Goal: Task Accomplishment & Management: Use online tool/utility

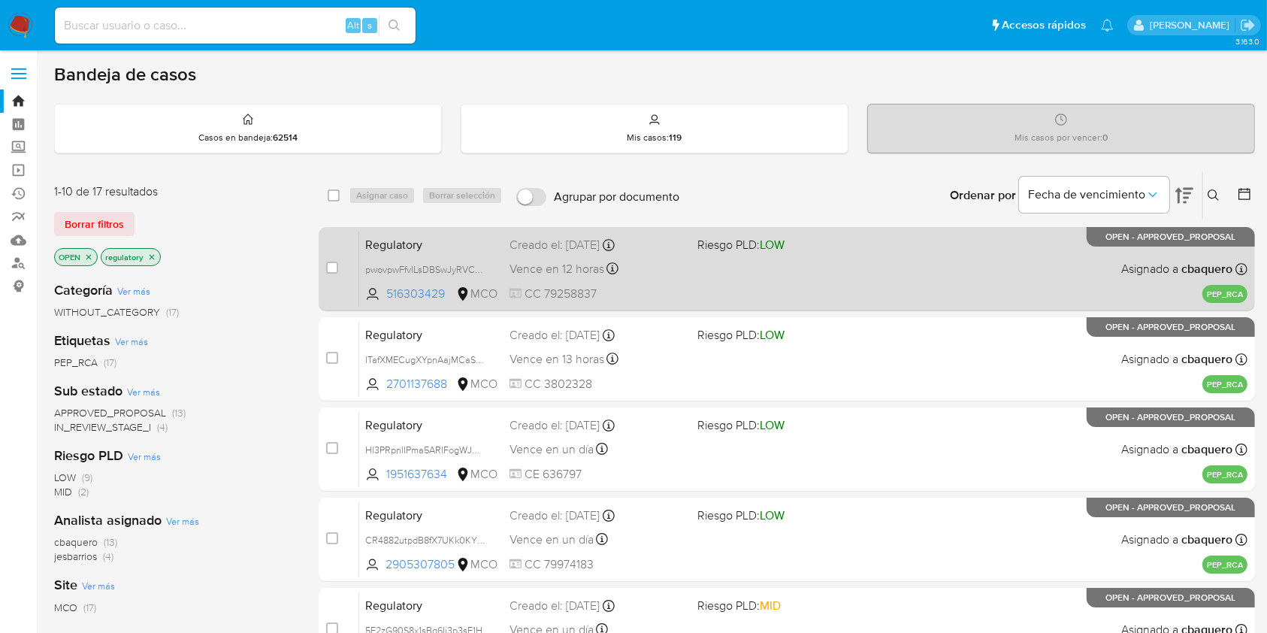
click at [392, 240] on span "Regulatory" at bounding box center [431, 244] width 132 height 20
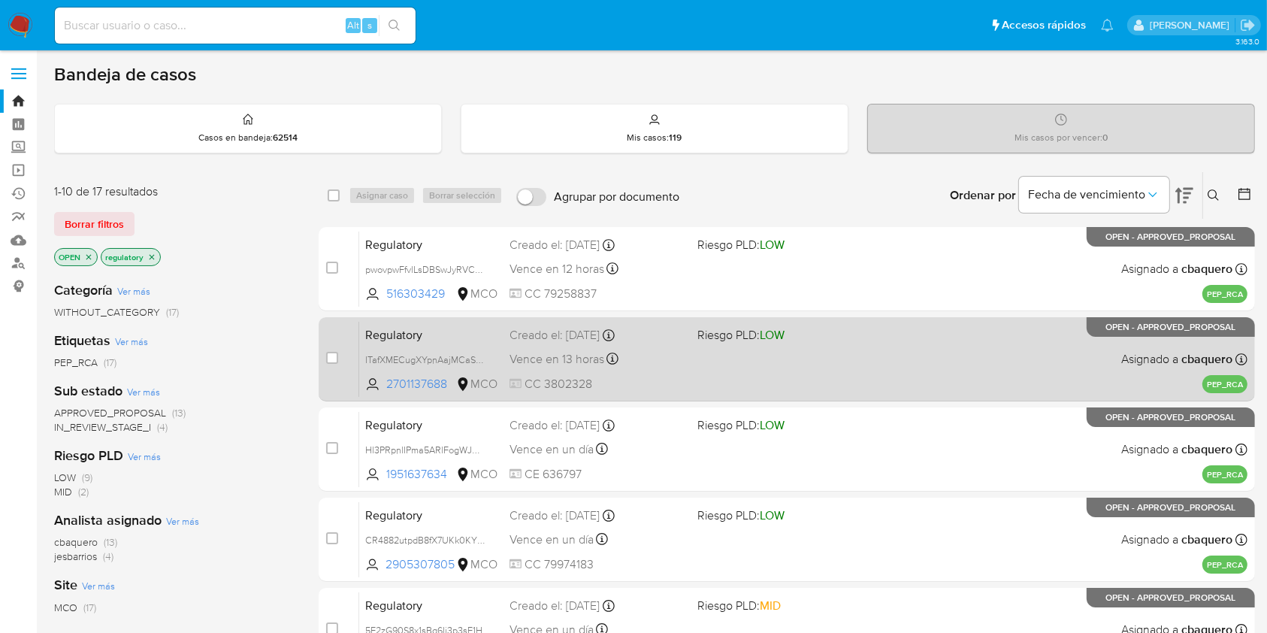
click at [433, 338] on span "Regulatory" at bounding box center [431, 334] width 132 height 20
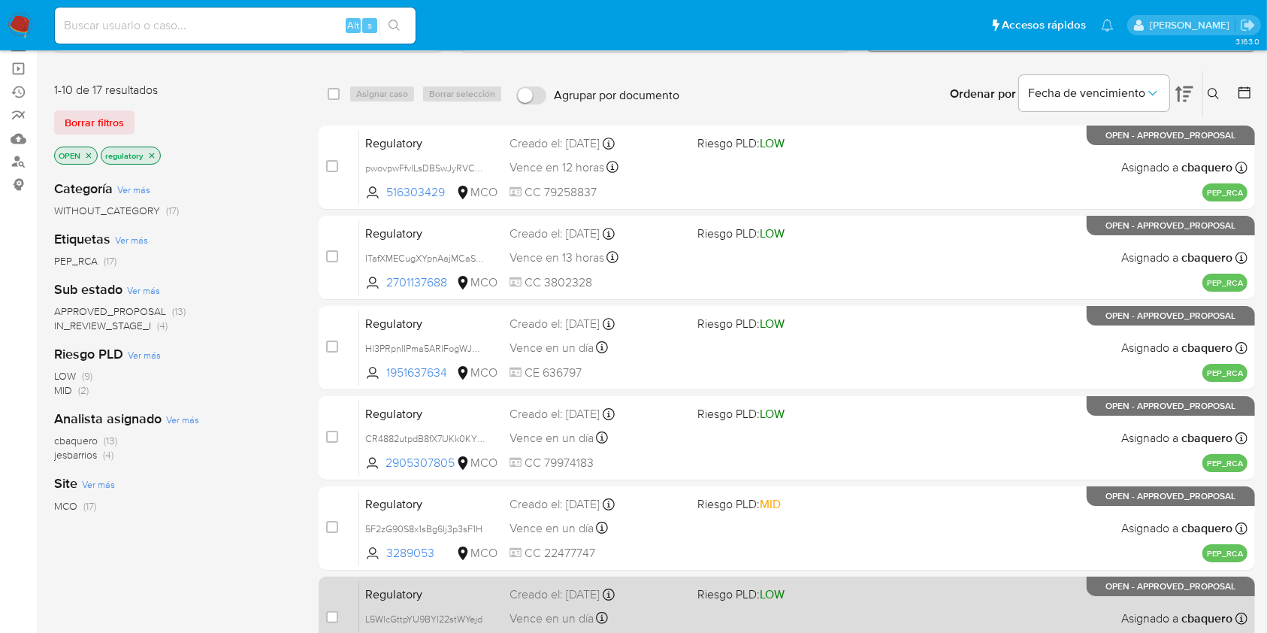
scroll to position [55, 0]
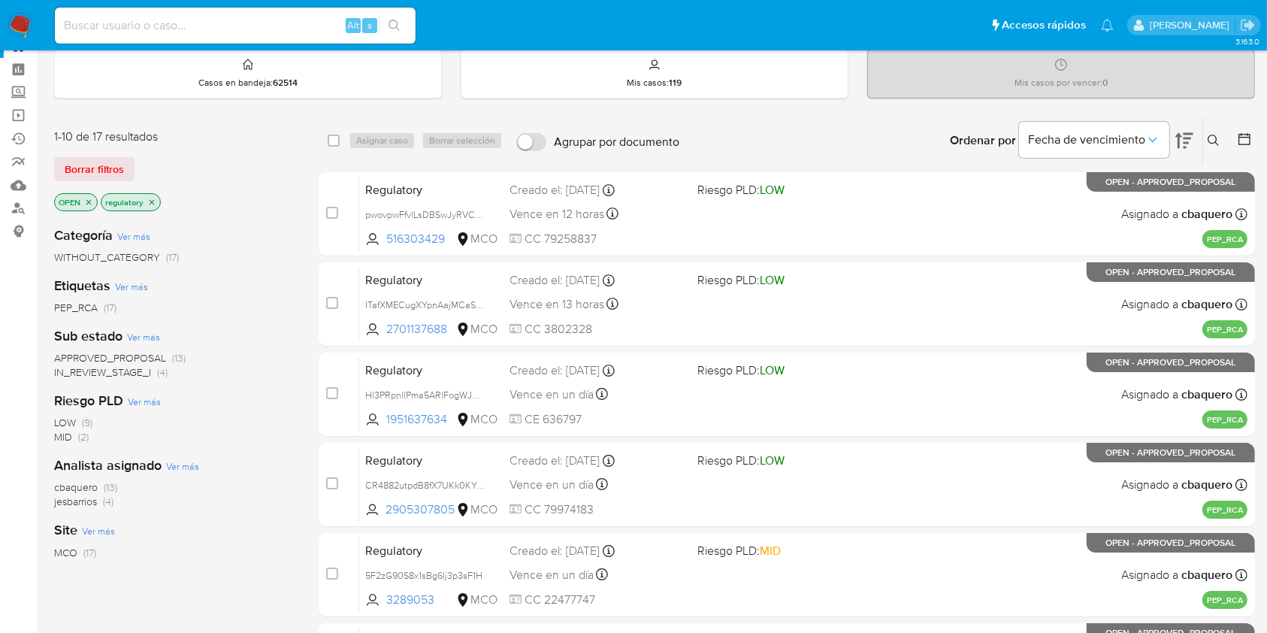
click at [1001, 165] on div "select-all-cases-checkbox Asignar caso Borrar selección Agrupar por documento O…" at bounding box center [787, 596] width 937 height 958
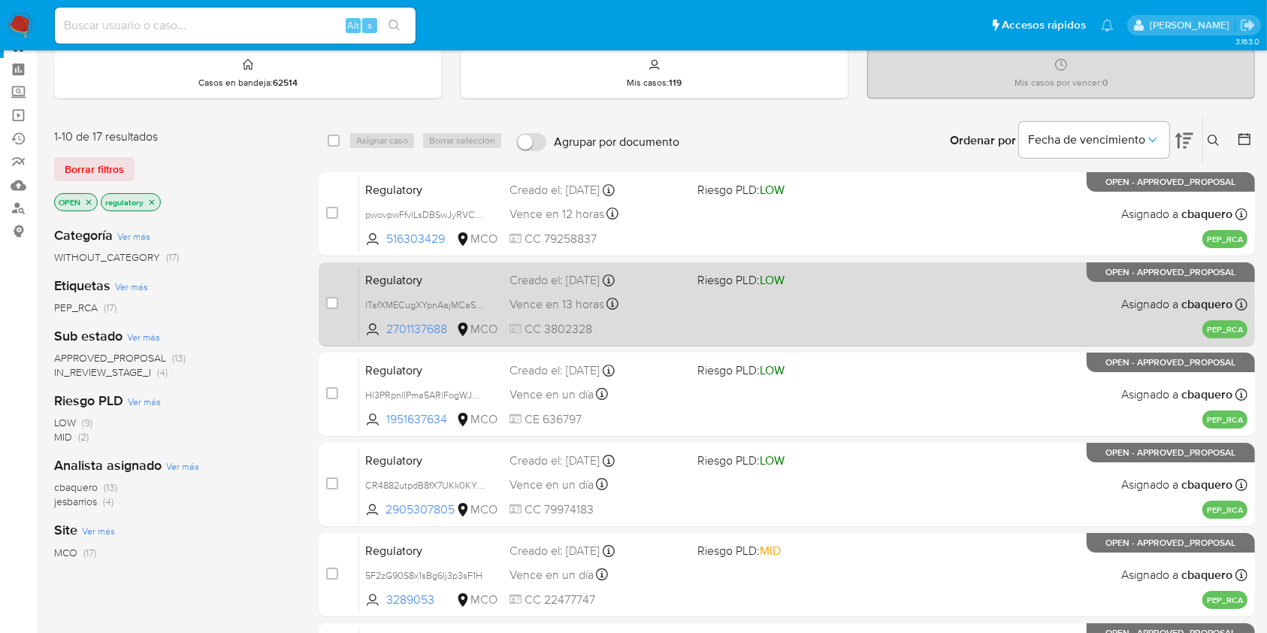
scroll to position [0, 0]
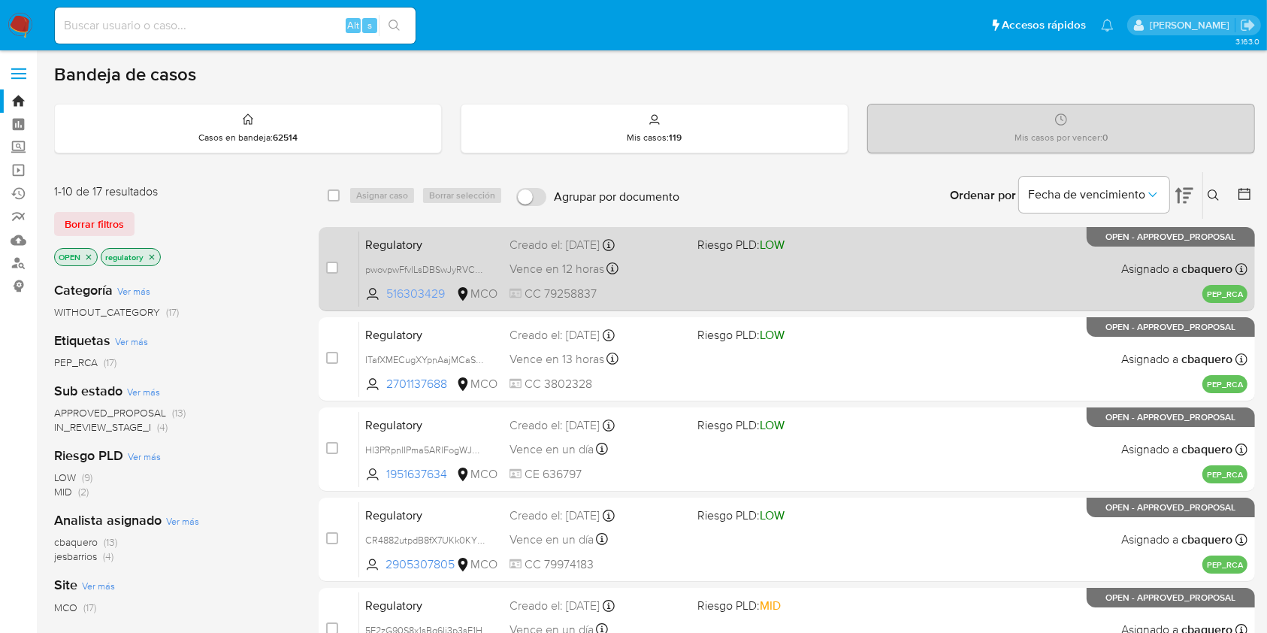
click at [396, 291] on span "516303429" at bounding box center [419, 294] width 67 height 17
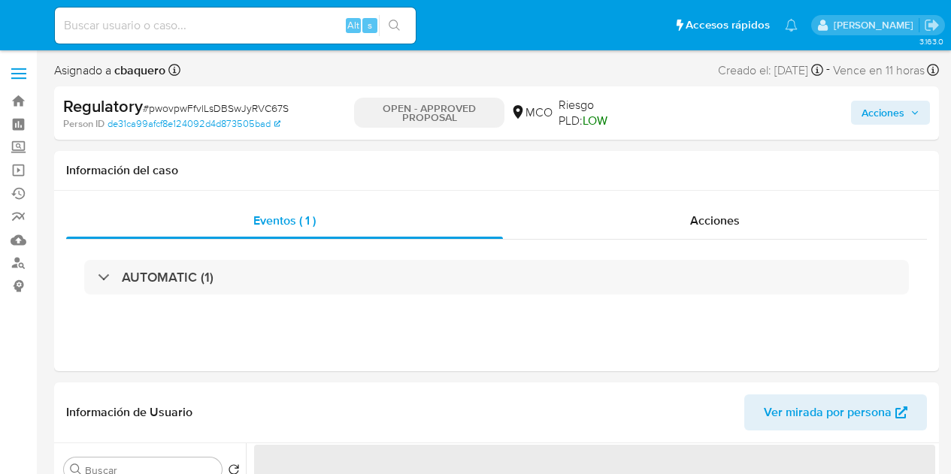
select select "10"
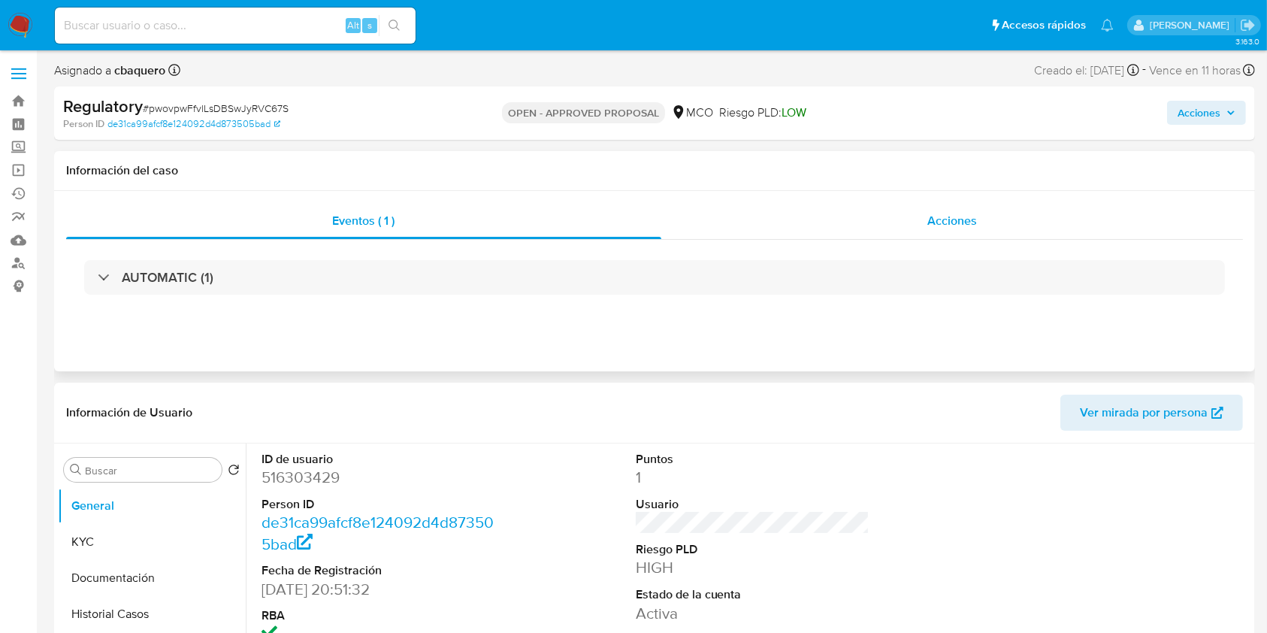
click at [936, 223] on span "Acciones" at bounding box center [953, 220] width 50 height 17
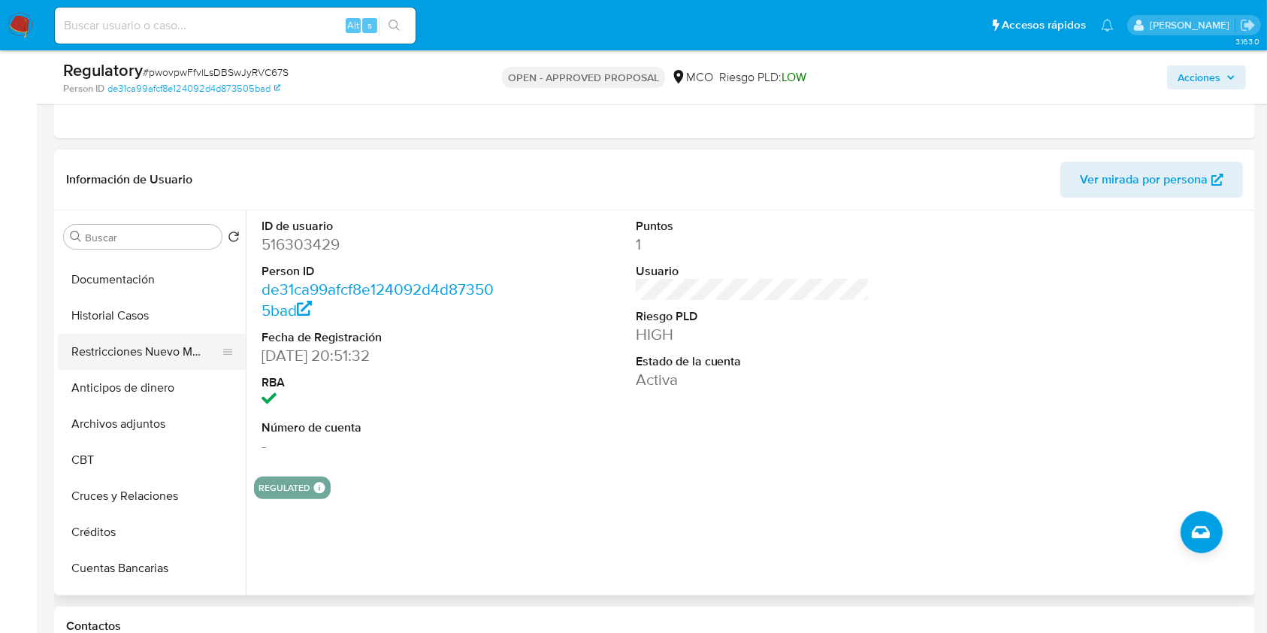
scroll to position [66, 0]
click at [120, 352] on button "Restricciones Nuevo Mundo" at bounding box center [146, 351] width 176 height 36
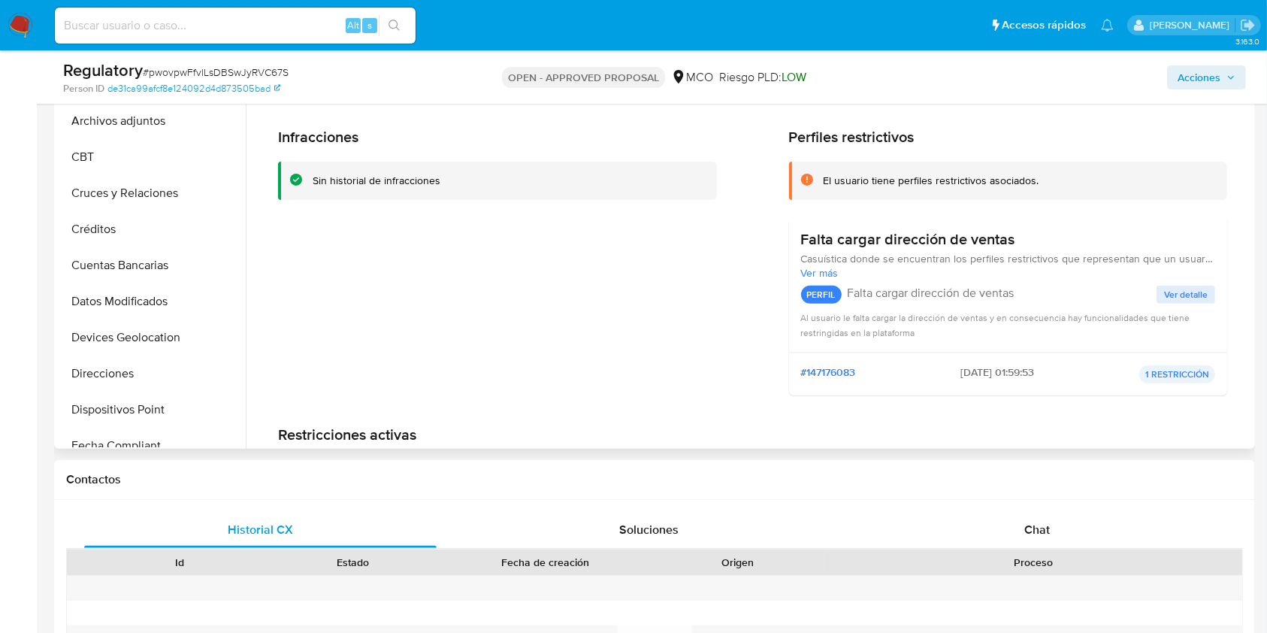
scroll to position [223, 0]
click at [126, 187] on button "Cruces y Relaciones" at bounding box center [146, 192] width 176 height 36
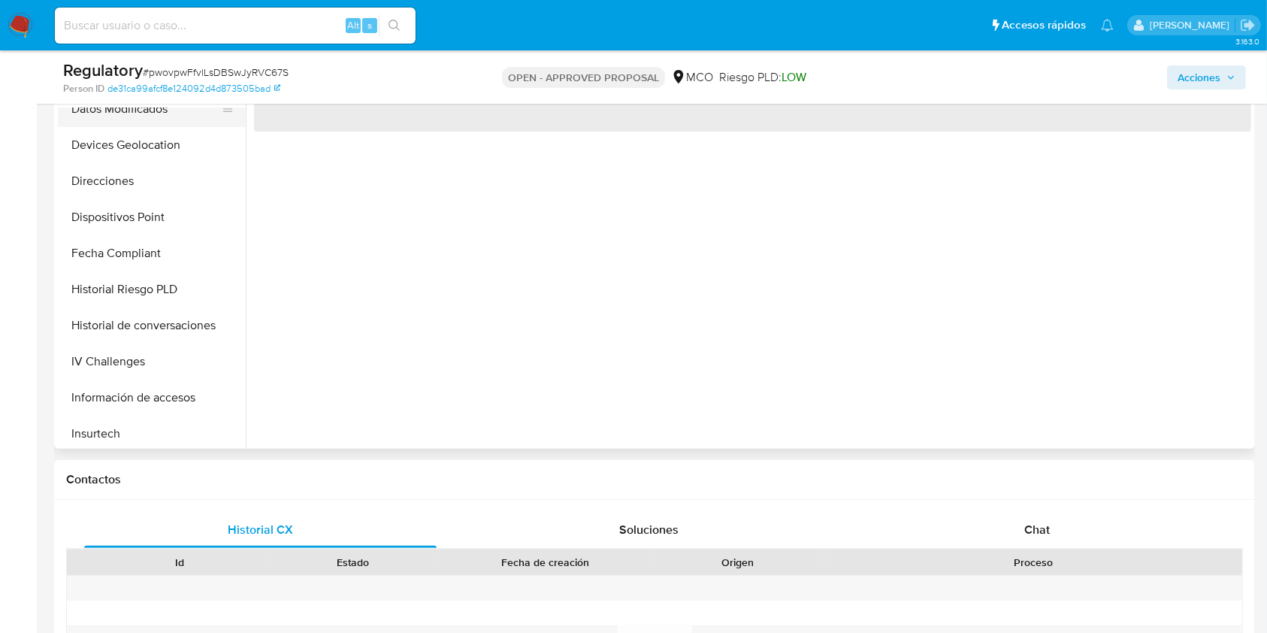
scroll to position [415, 0]
click at [129, 291] on button "Historial Riesgo PLD" at bounding box center [146, 289] width 176 height 36
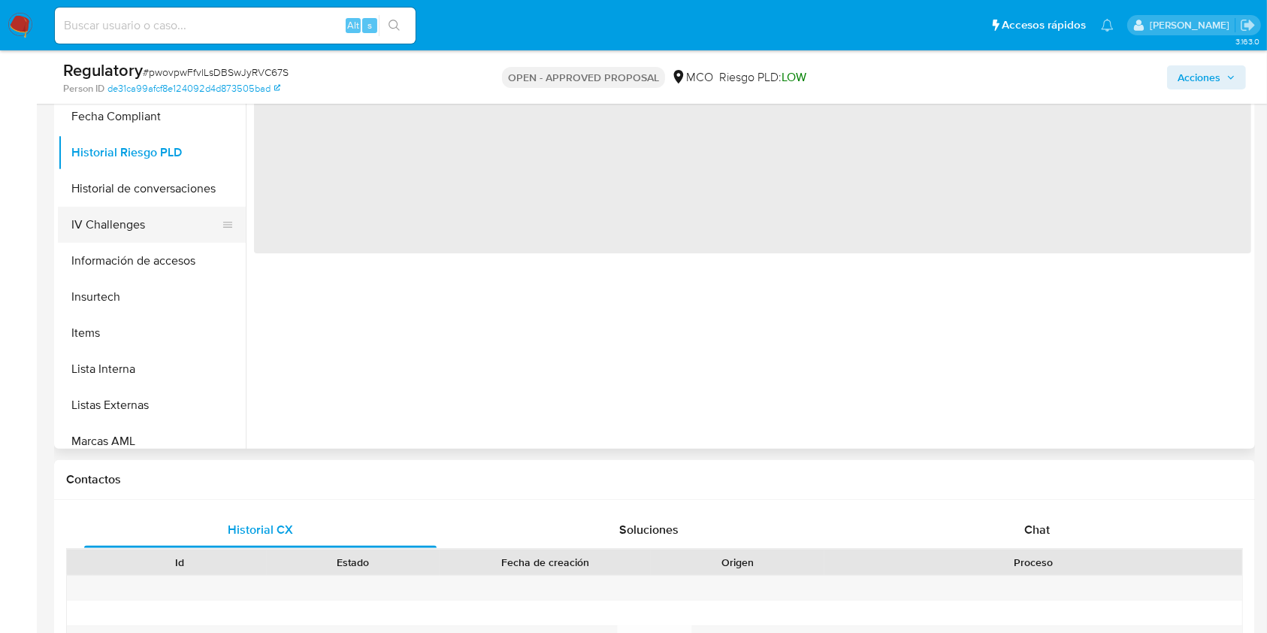
scroll to position [665, 0]
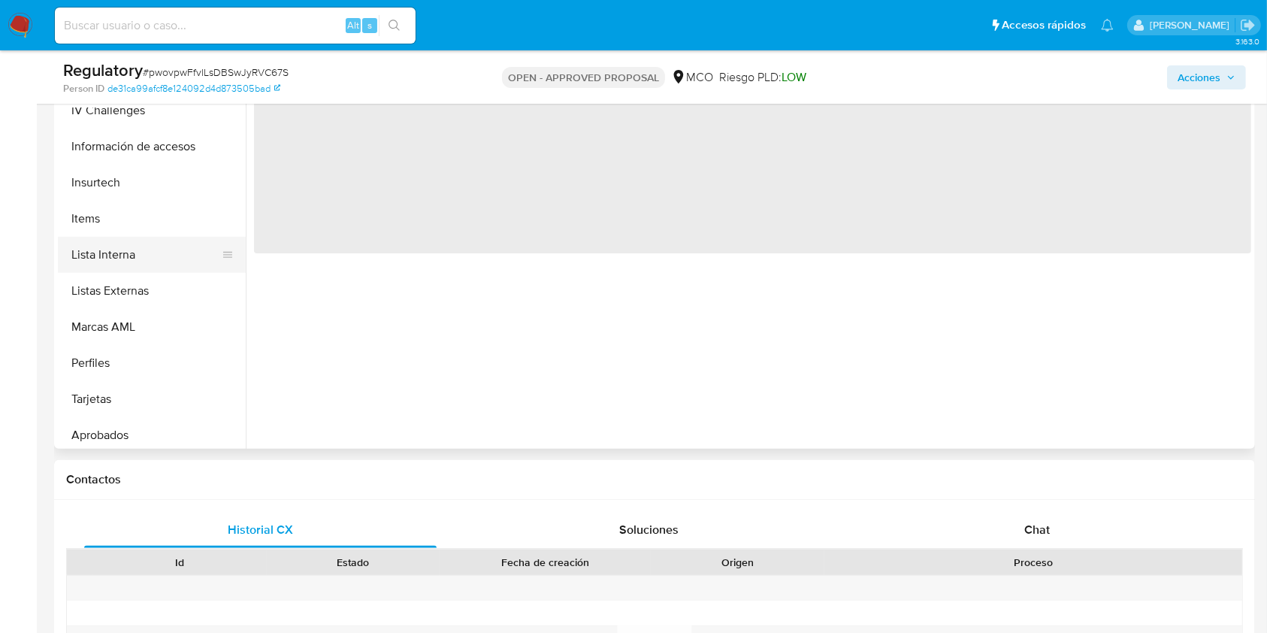
click at [121, 258] on button "Lista Interna" at bounding box center [146, 255] width 176 height 36
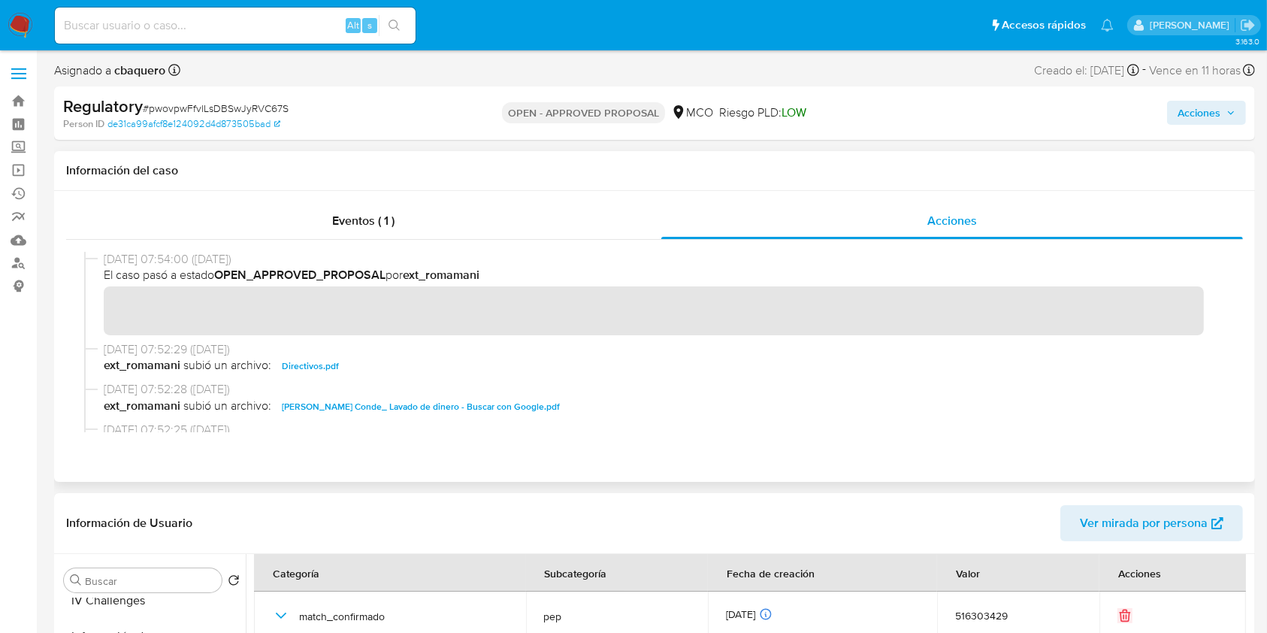
scroll to position [0, 0]
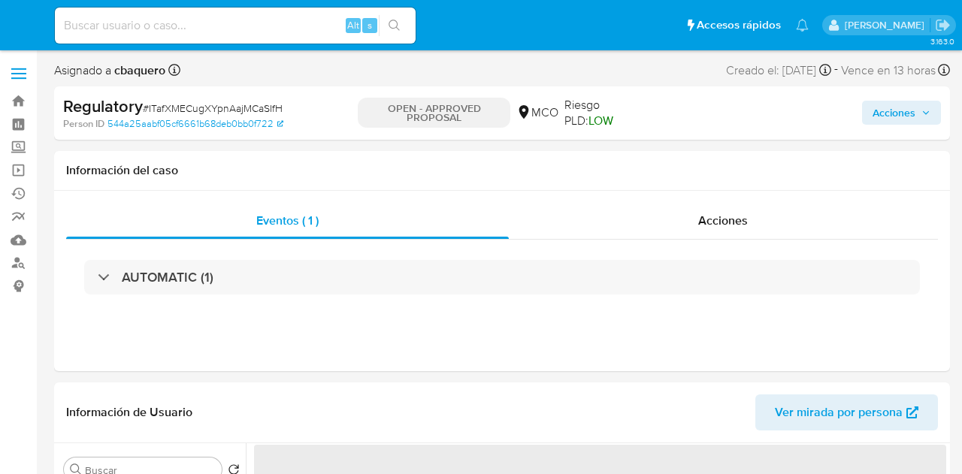
select select "10"
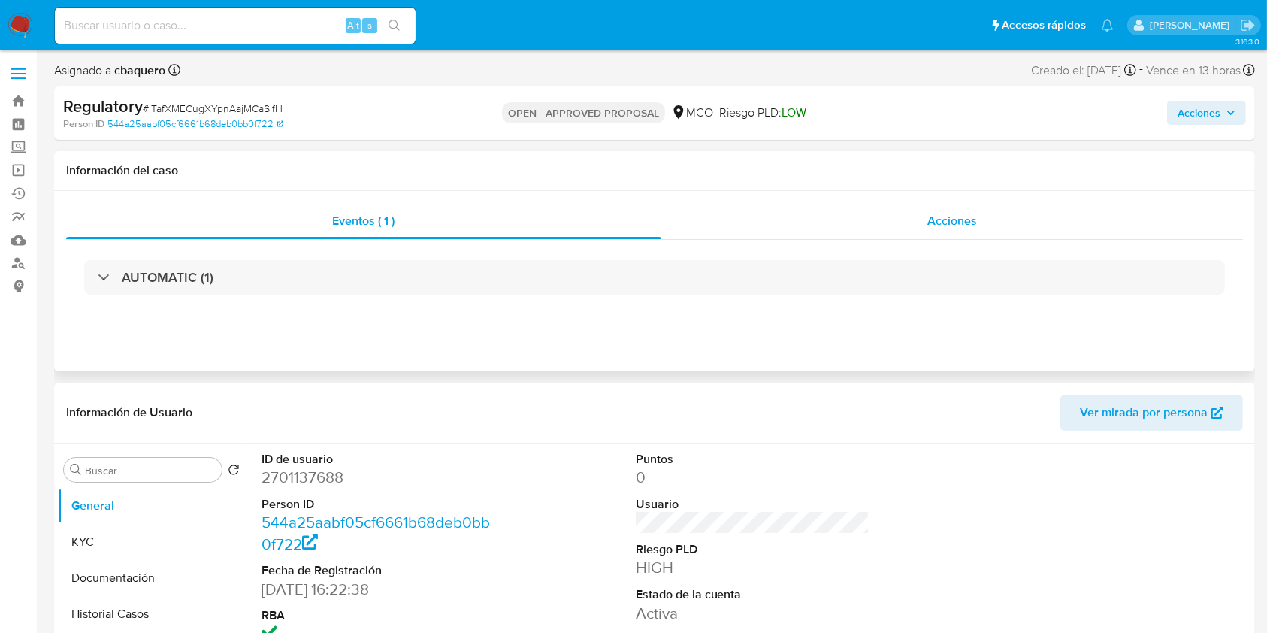
click at [895, 214] on div "Acciones" at bounding box center [953, 221] width 583 height 36
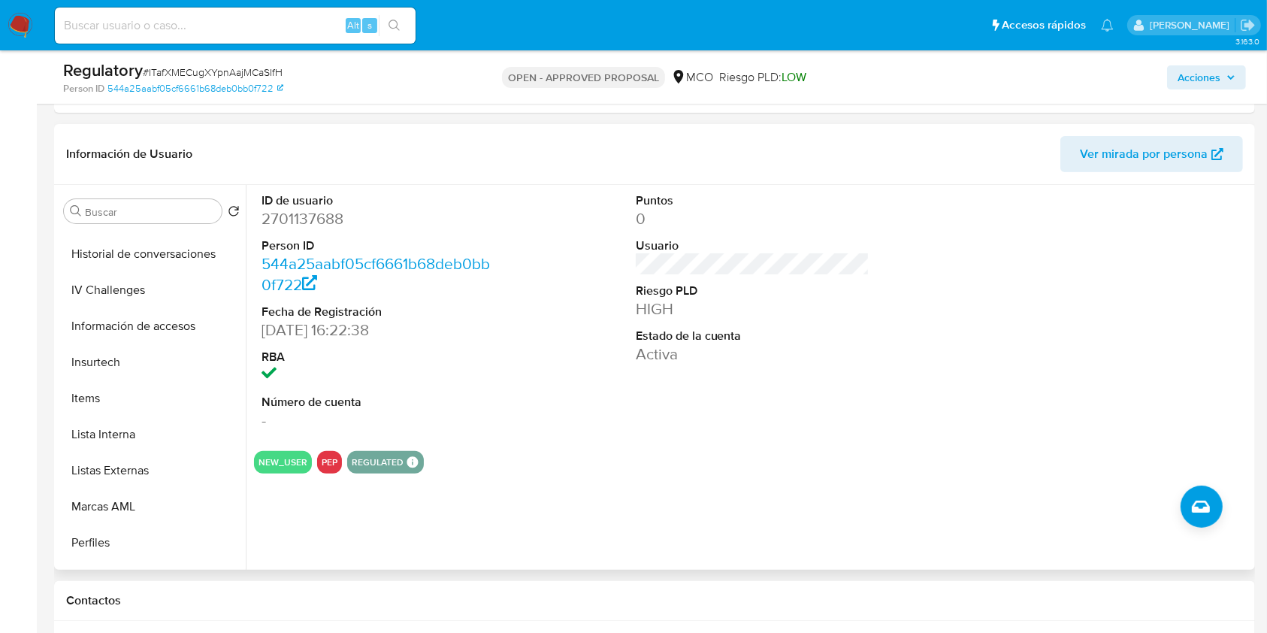
scroll to position [607, 0]
click at [111, 432] on button "Lista Interna" at bounding box center [146, 434] width 176 height 36
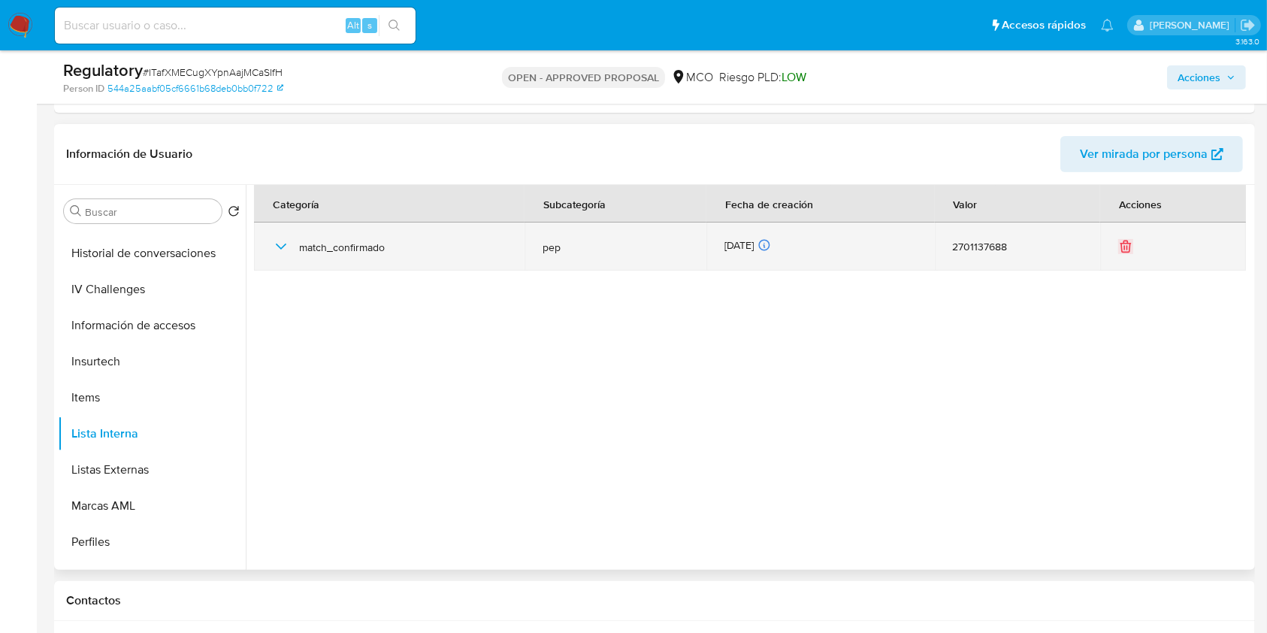
click at [285, 241] on icon "button" at bounding box center [281, 247] width 18 height 18
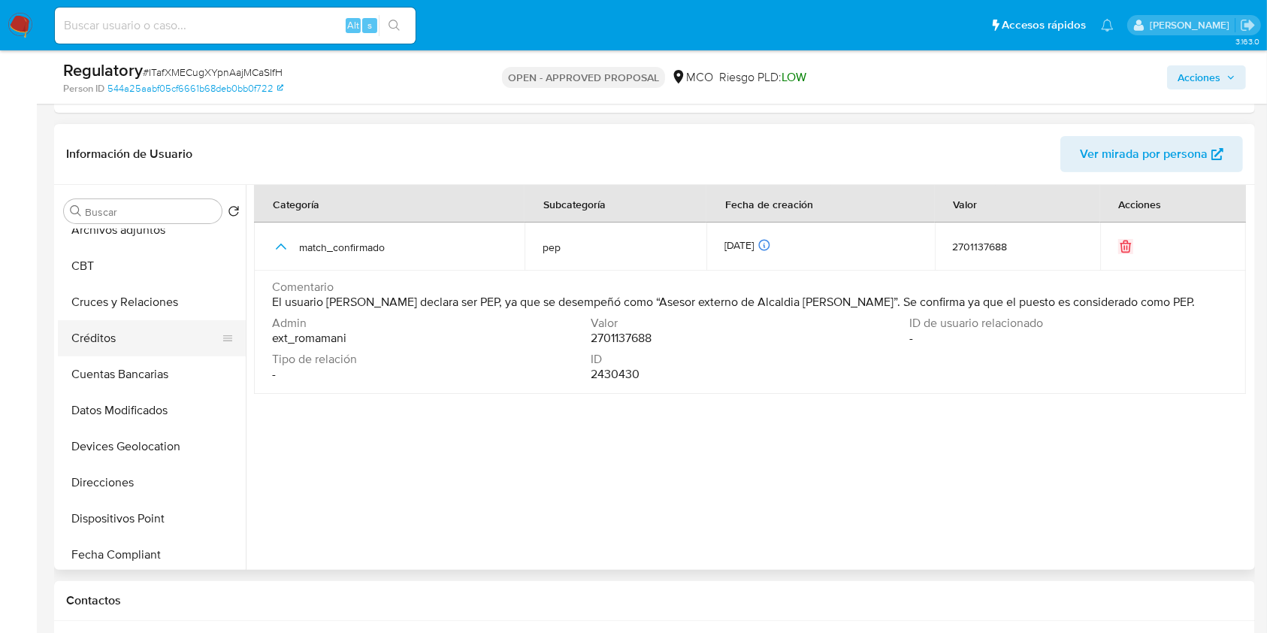
scroll to position [232, 0]
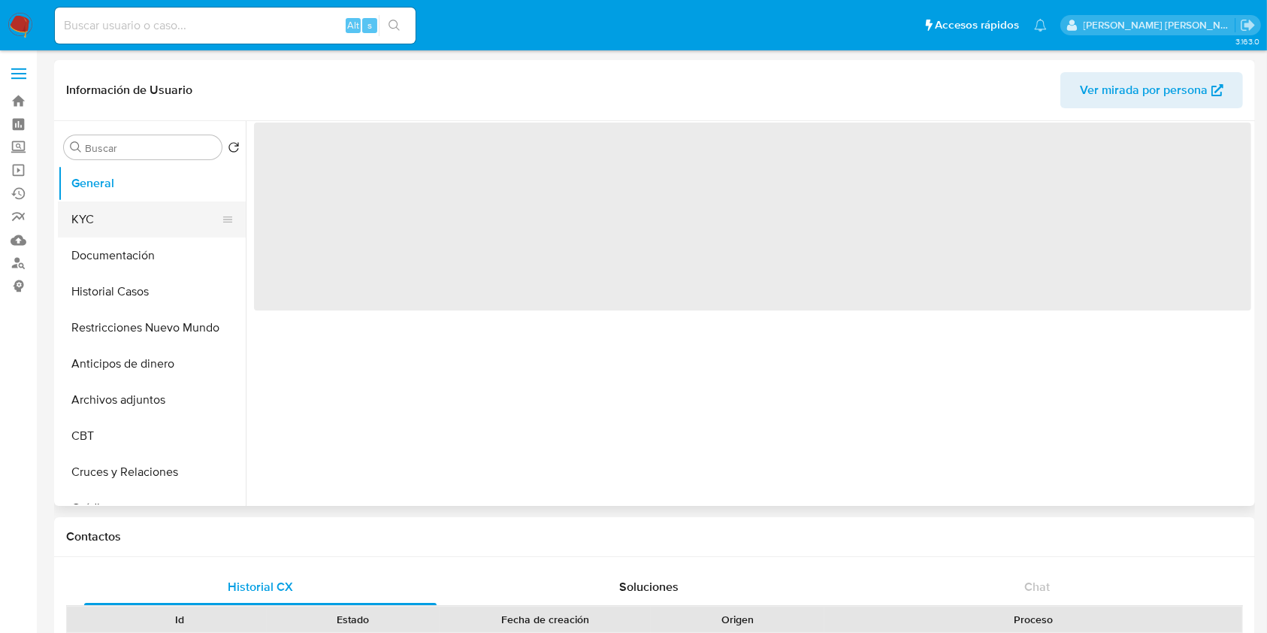
select select "10"
